Goal: Communication & Community: Answer question/provide support

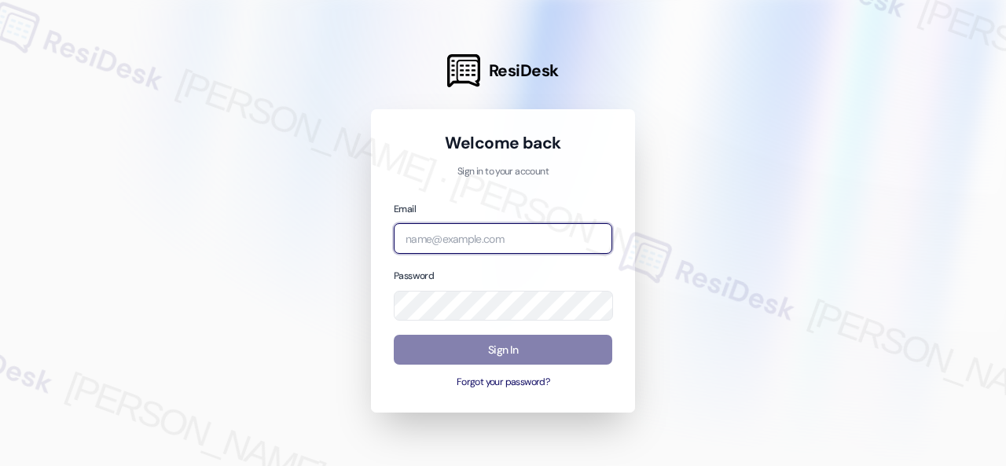
click at [523, 243] on input "email" at bounding box center [503, 238] width 218 height 31
paste input "automated-surveys-birchstone_residential-resen.fifteen@birchstone_[DOMAIN_NAME]"
type input "automated-surveys-birchstone_residential-resen.fifteen@birchstone_[DOMAIN_NAME]"
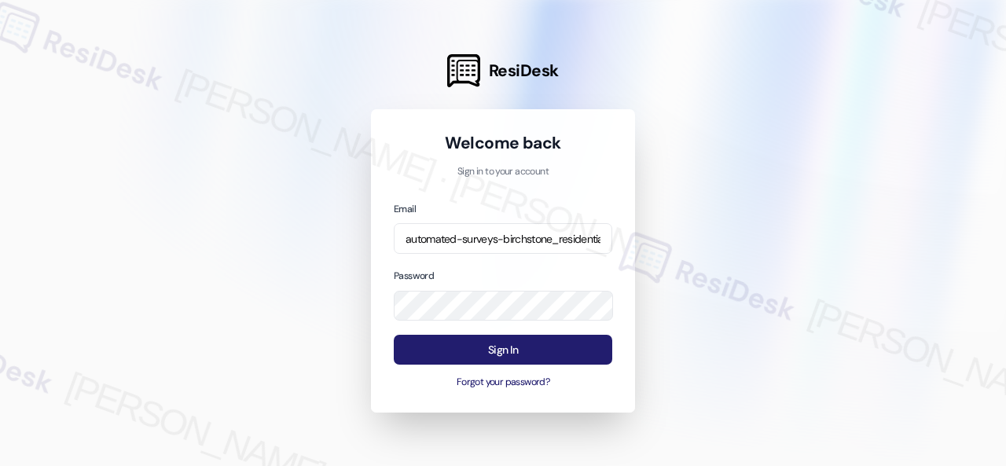
click at [519, 351] on button "Sign In" at bounding box center [503, 350] width 218 height 31
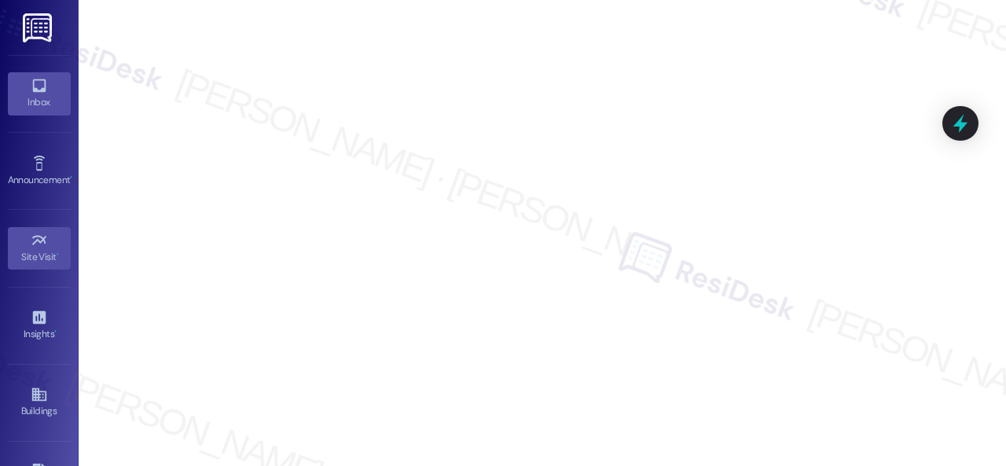
click at [27, 86] on link "Inbox" at bounding box center [39, 93] width 63 height 42
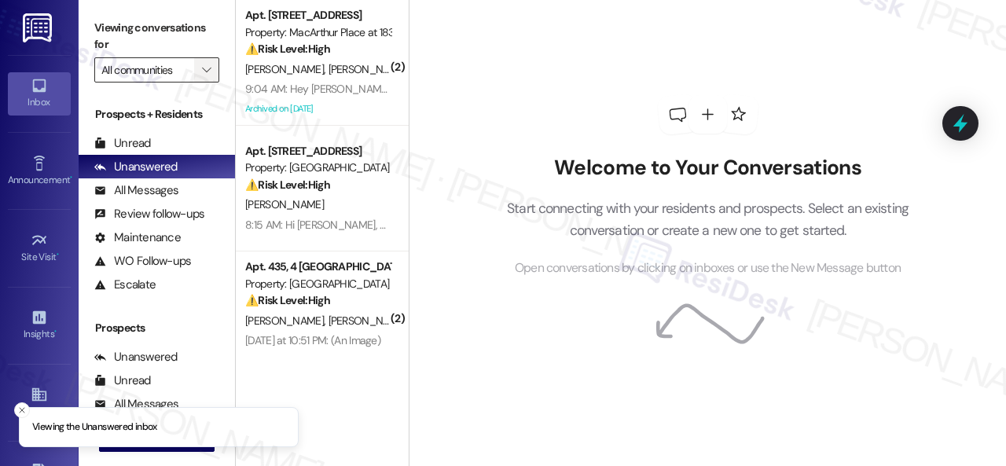
click at [204, 62] on span "" at bounding box center [206, 69] width 15 height 25
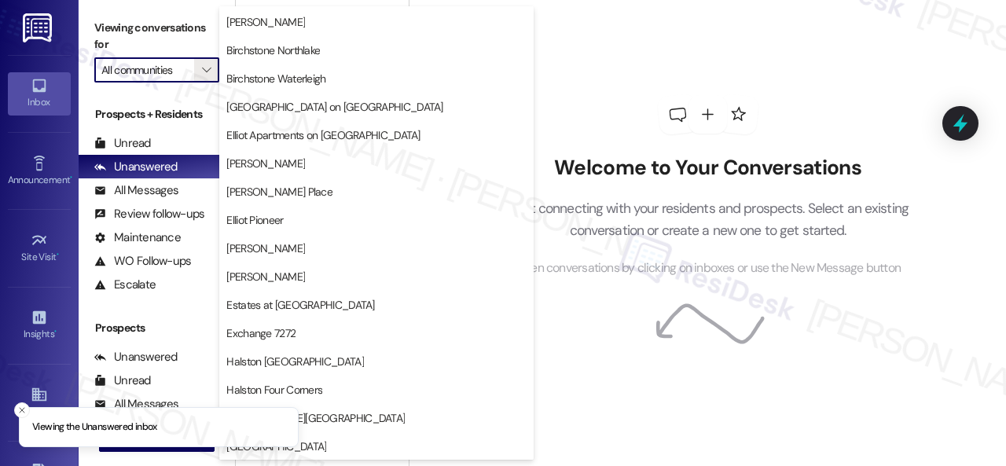
scroll to position [314, 0]
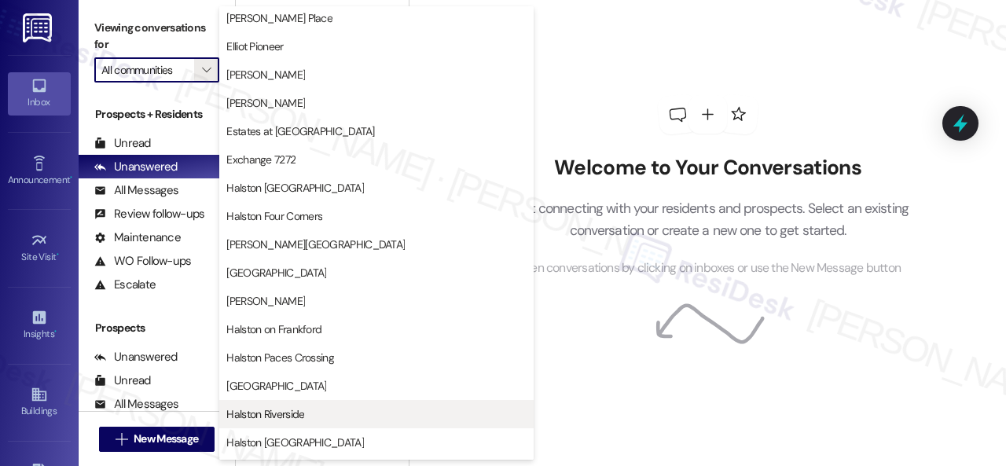
click at [277, 407] on span "Halston Riverside" at bounding box center [265, 414] width 78 height 16
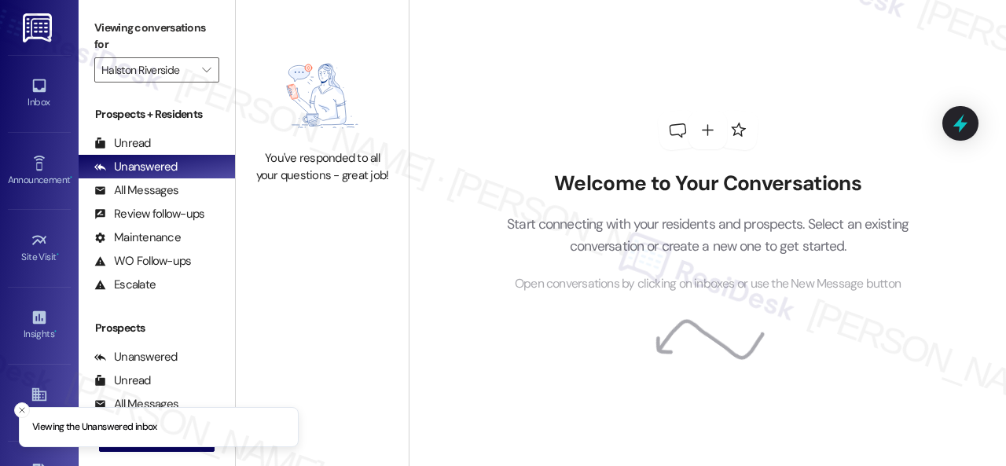
type input "Halston Riverside"
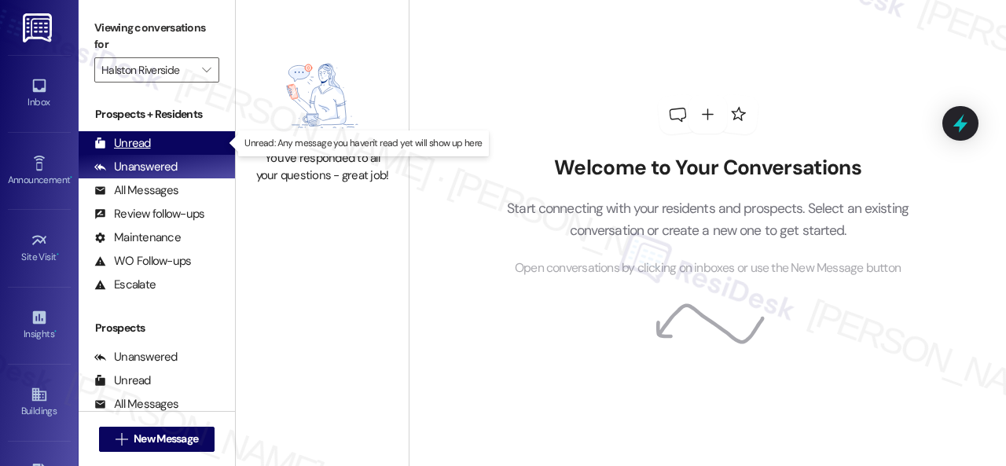
click at [140, 145] on div "Unread" at bounding box center [122, 143] width 57 height 17
